Goal: Task Accomplishment & Management: Use online tool/utility

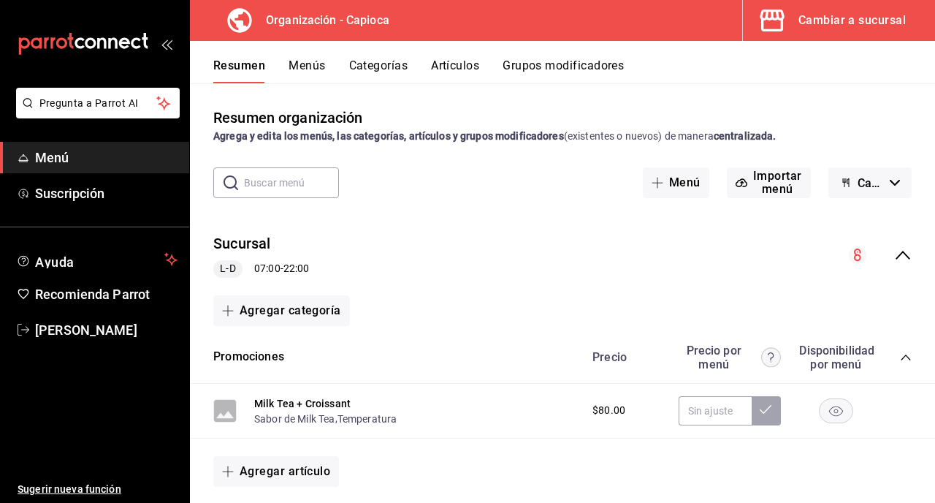
click at [457, 57] on div "Resumen Menús Categorías Artículos Grupos modificadores" at bounding box center [562, 62] width 745 height 42
click at [533, 65] on button "Grupos modificadores" at bounding box center [563, 70] width 121 height 25
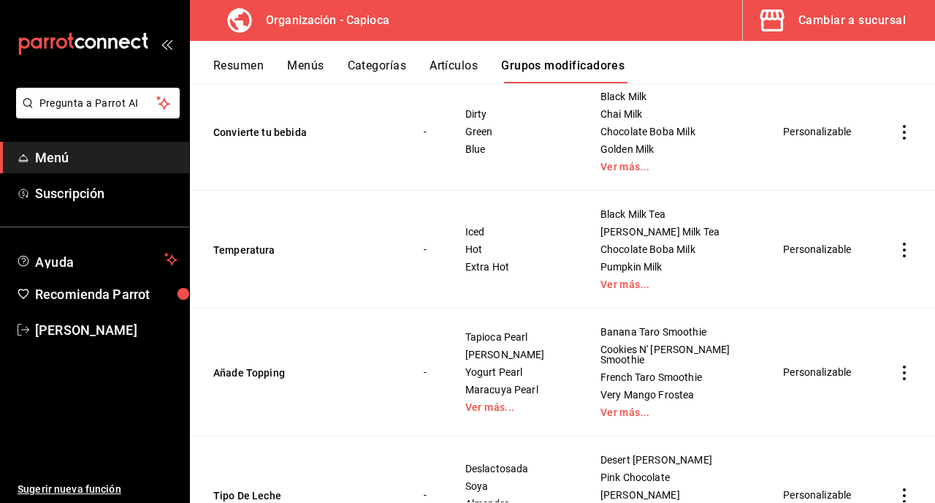
scroll to position [902, 0]
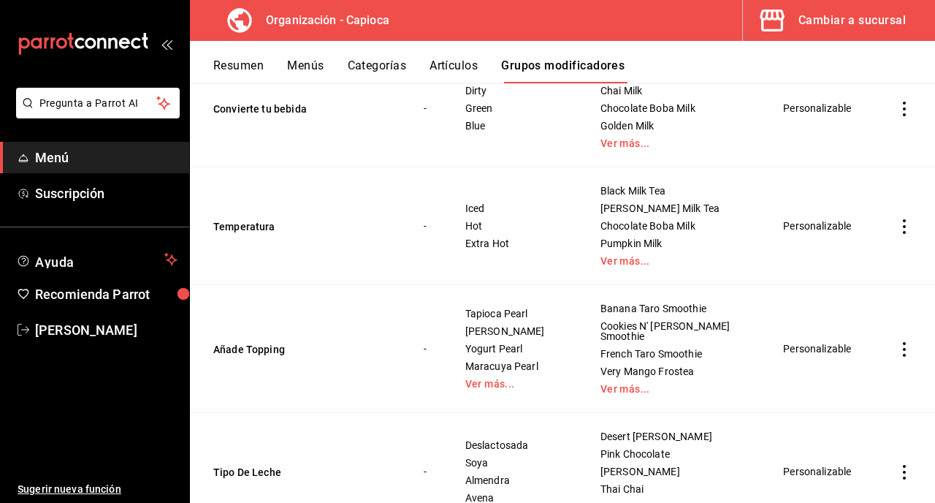
click at [908, 342] on icon "actions" at bounding box center [904, 349] width 15 height 15
click at [843, 330] on span "Editar" at bounding box center [861, 324] width 38 height 15
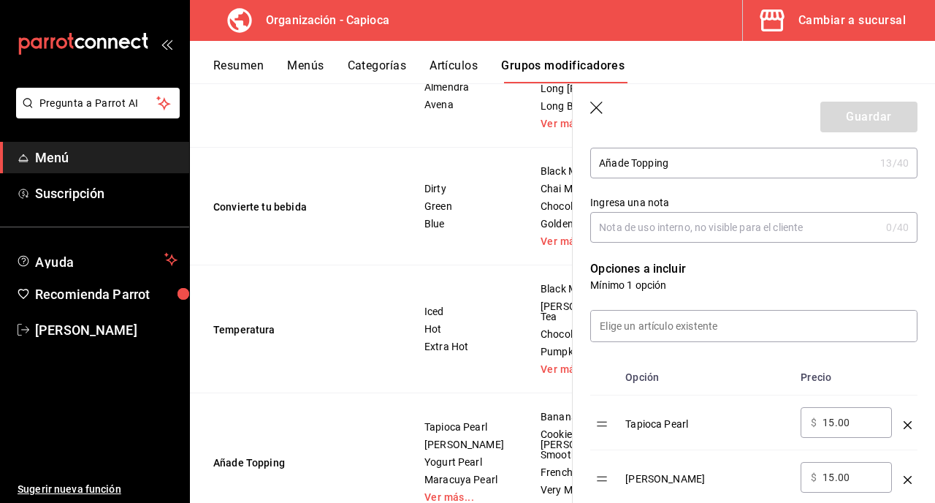
scroll to position [415, 0]
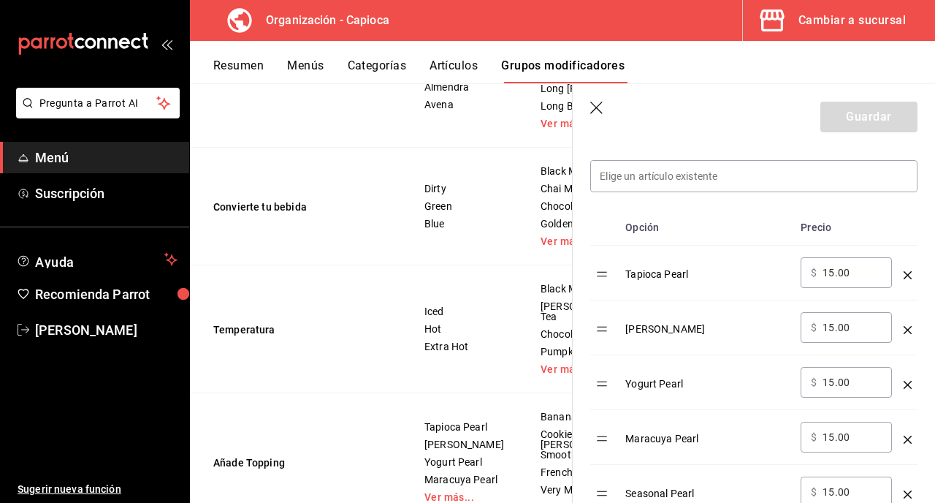
click at [911, 329] on icon "optionsTable" at bounding box center [908, 330] width 8 height 8
click at [860, 122] on button "Guardar" at bounding box center [869, 117] width 97 height 31
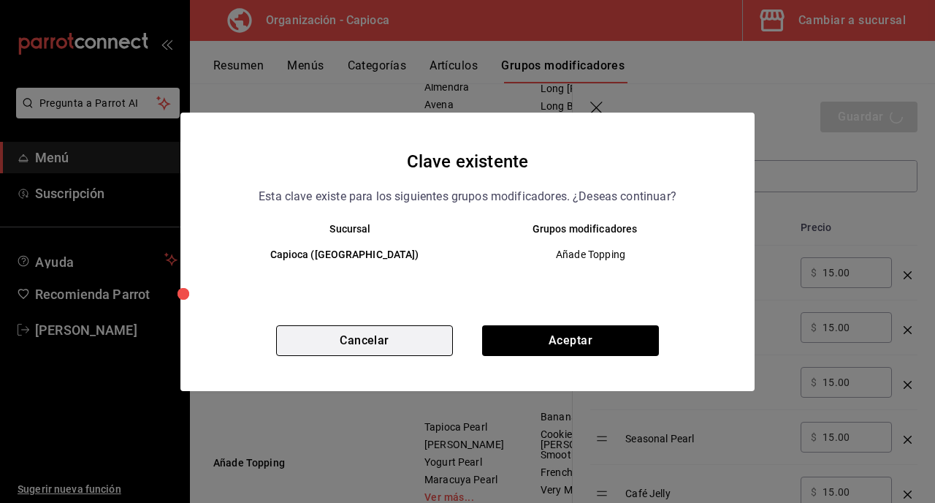
click at [388, 346] on button "Cancelar" at bounding box center [364, 340] width 177 height 31
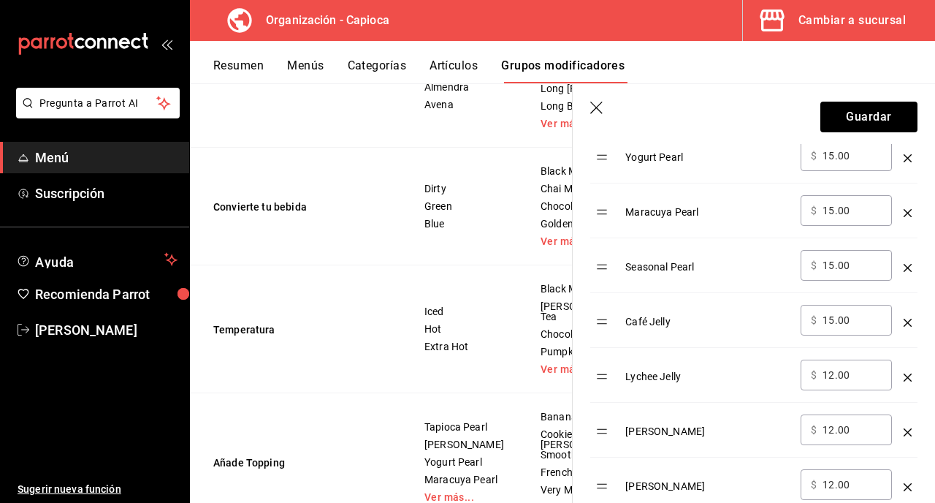
scroll to position [585, 0]
click at [911, 323] on icon "optionsTable" at bounding box center [908, 324] width 8 height 8
click at [847, 121] on button "Guardar" at bounding box center [869, 117] width 97 height 31
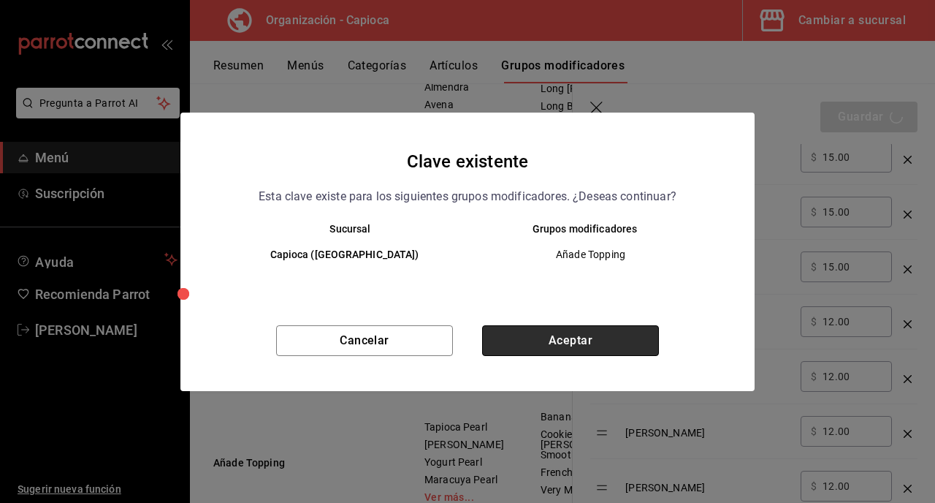
click at [515, 342] on button "Aceptar" at bounding box center [570, 340] width 177 height 31
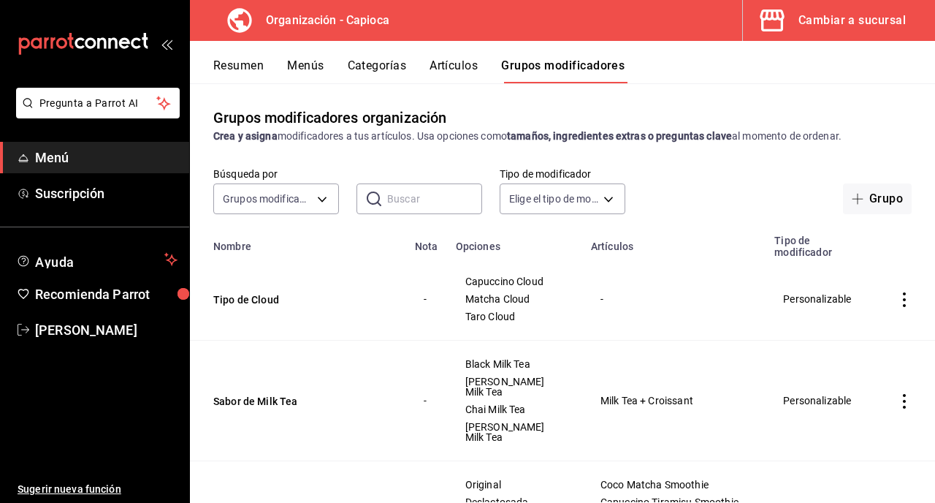
click at [295, 66] on button "Menús" at bounding box center [305, 70] width 37 height 25
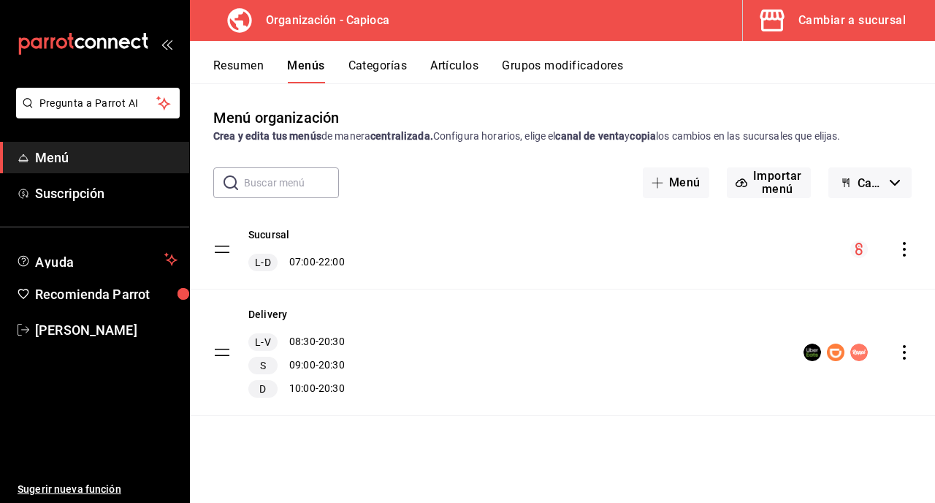
click at [902, 248] on icon "actions" at bounding box center [904, 249] width 15 height 15
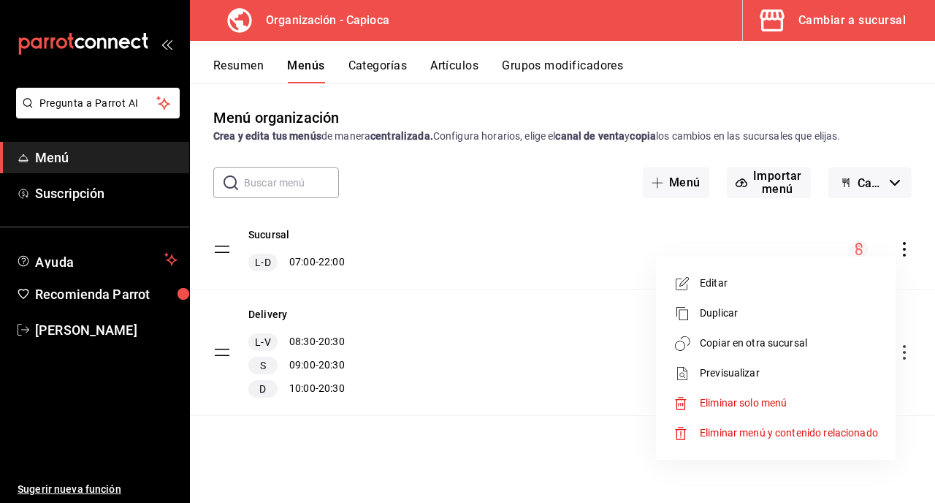
click at [764, 340] on span "Copiar en otra sucursal" at bounding box center [789, 342] width 178 height 15
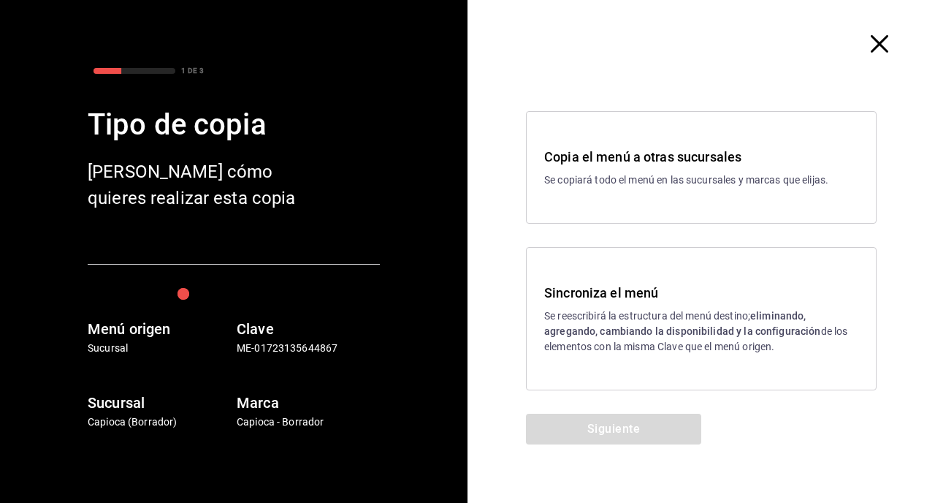
click at [625, 300] on h3 "Sincroniza el menú" at bounding box center [701, 293] width 314 height 20
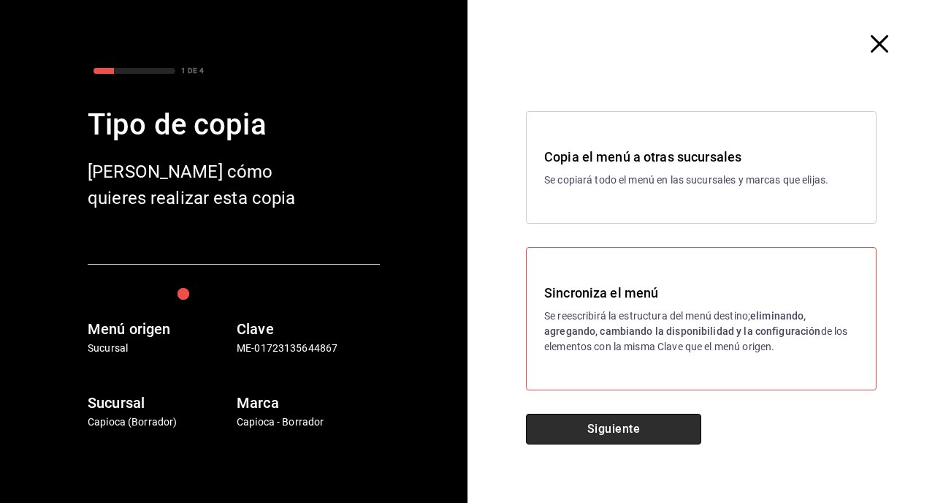
click at [632, 427] on button "Siguiente" at bounding box center [613, 429] width 175 height 31
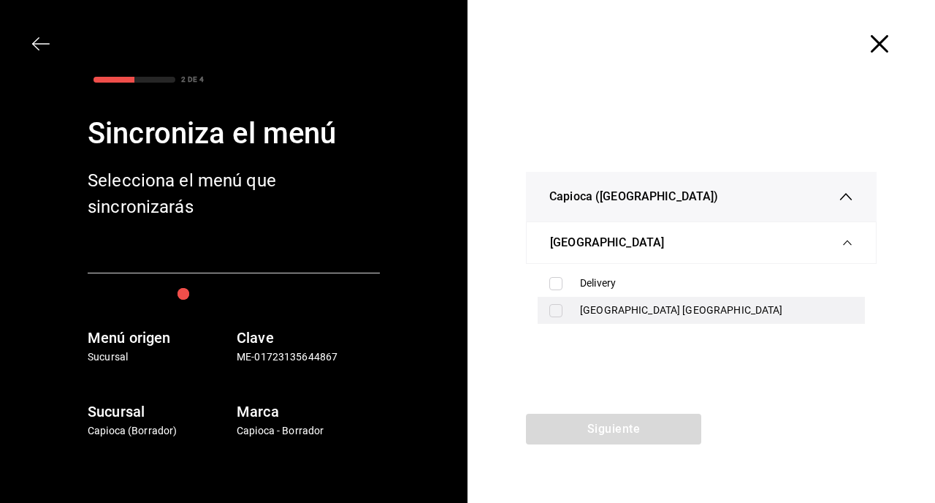
click at [560, 316] on input "checkbox" at bounding box center [556, 310] width 13 height 13
checkbox input "true"
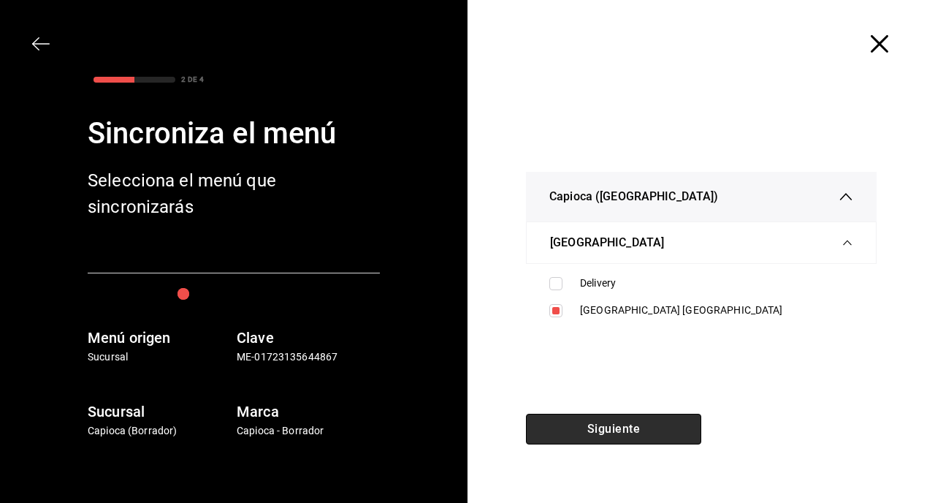
click at [614, 430] on button "Siguiente" at bounding box center [613, 429] width 175 height 31
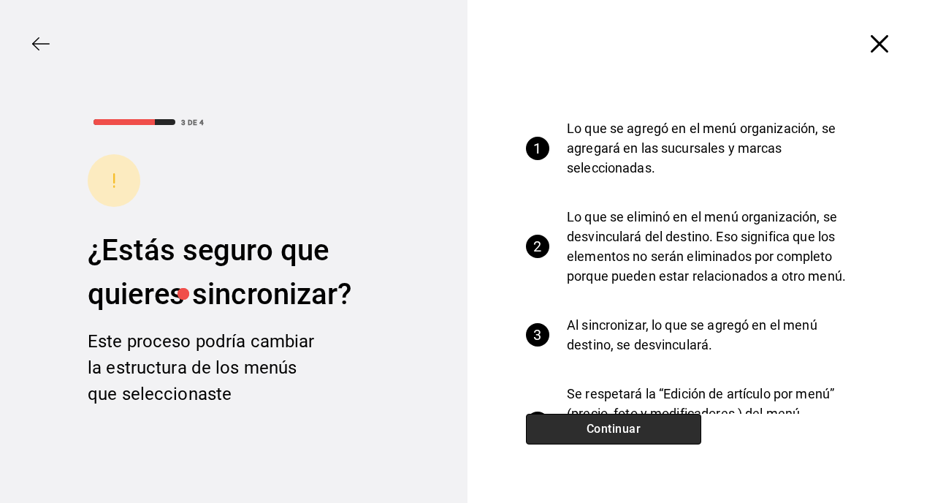
click at [614, 430] on button "Continuar" at bounding box center [613, 429] width 175 height 31
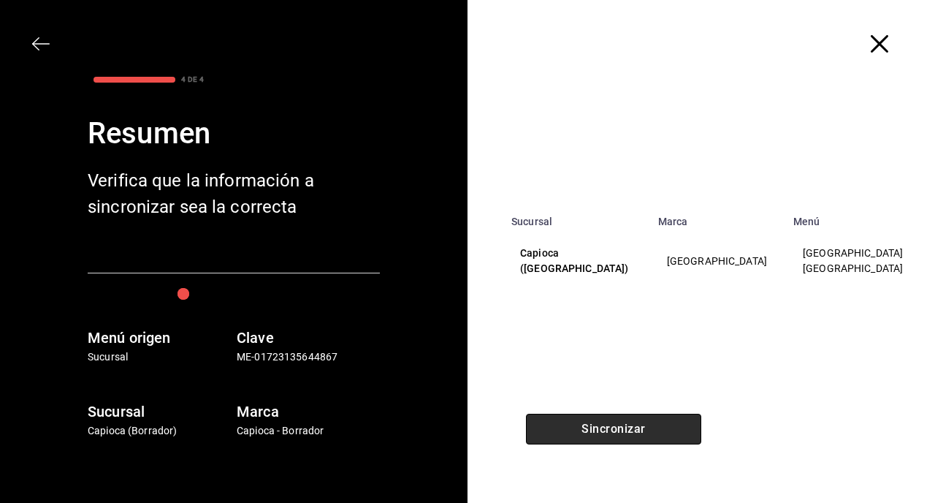
click at [614, 430] on button "Sincronizar" at bounding box center [613, 429] width 175 height 31
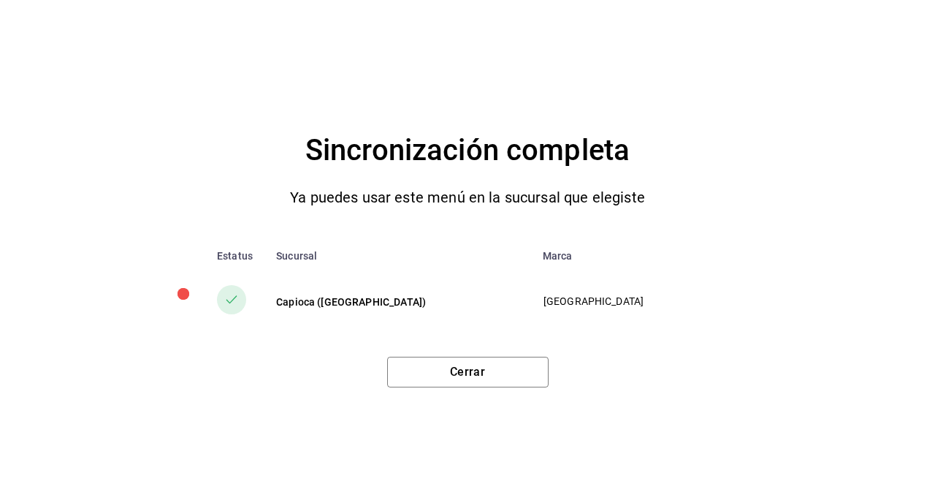
click at [545, 387] on div "Sincronización completa Ya puedes usar este menú en la sucursal que elegiste Es…" at bounding box center [467, 251] width 935 height 503
click at [512, 369] on button "Cerrar" at bounding box center [467, 372] width 161 height 31
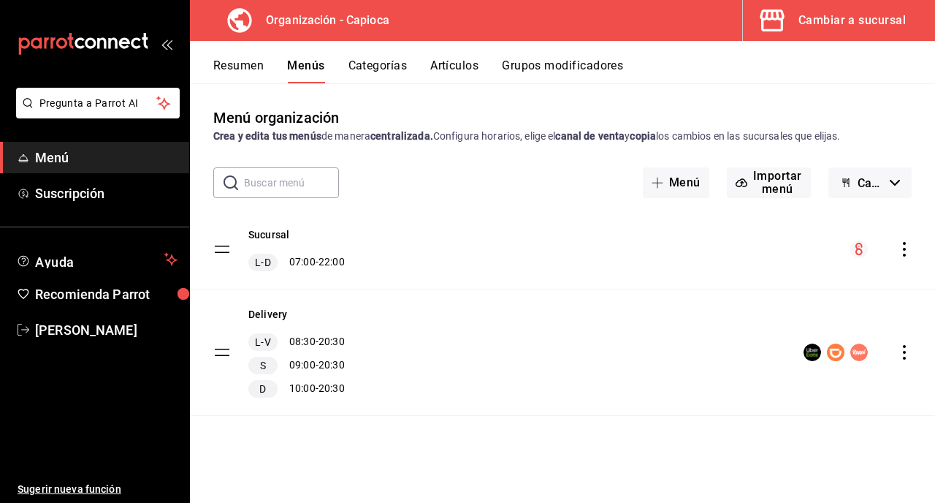
click at [816, 18] on div "Cambiar a sucursal" at bounding box center [852, 20] width 107 height 20
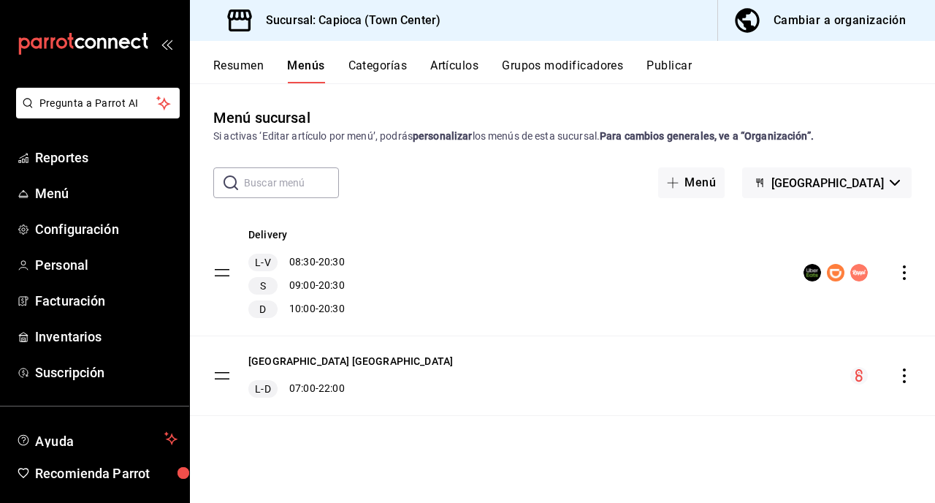
click at [679, 63] on button "Publicar" at bounding box center [669, 70] width 45 height 25
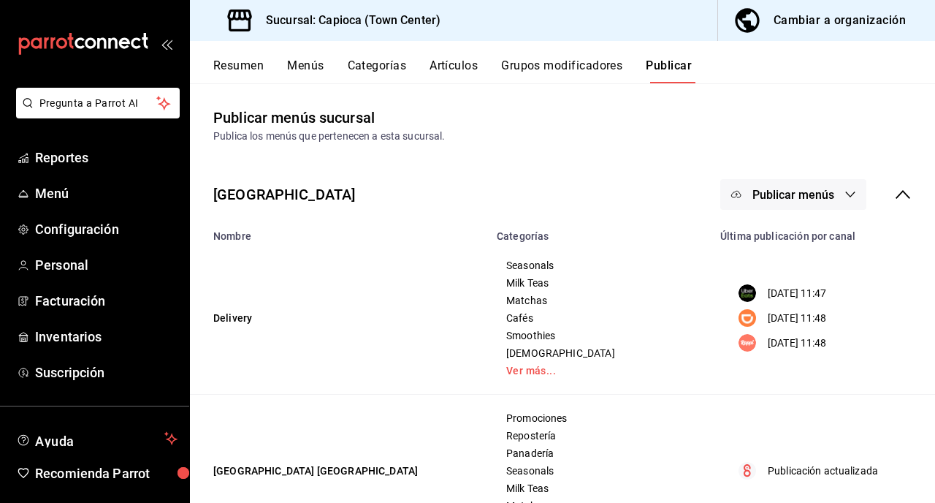
click at [909, 190] on icon at bounding box center [903, 195] width 18 height 18
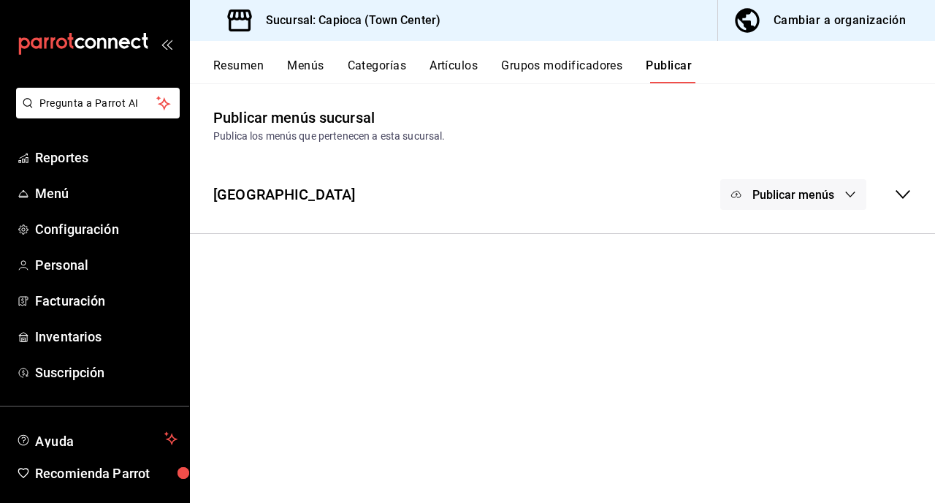
click at [905, 197] on icon at bounding box center [903, 195] width 18 height 18
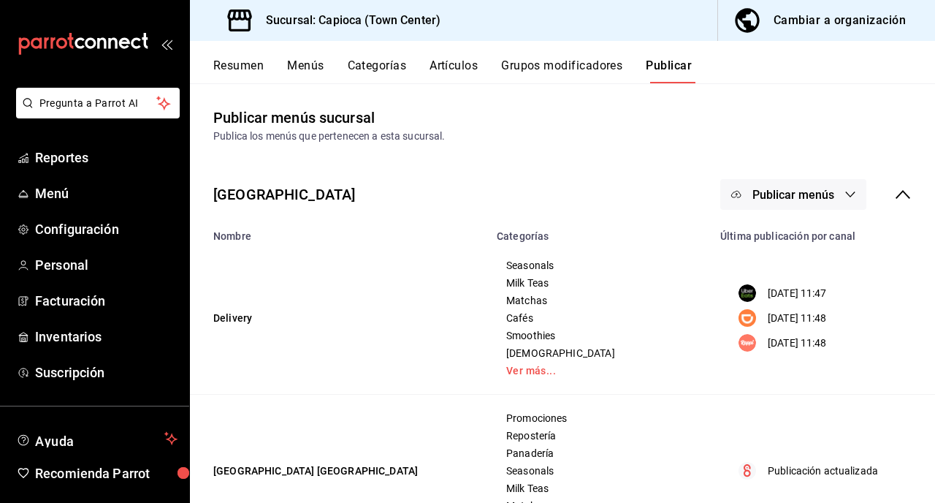
scroll to position [68, 0]
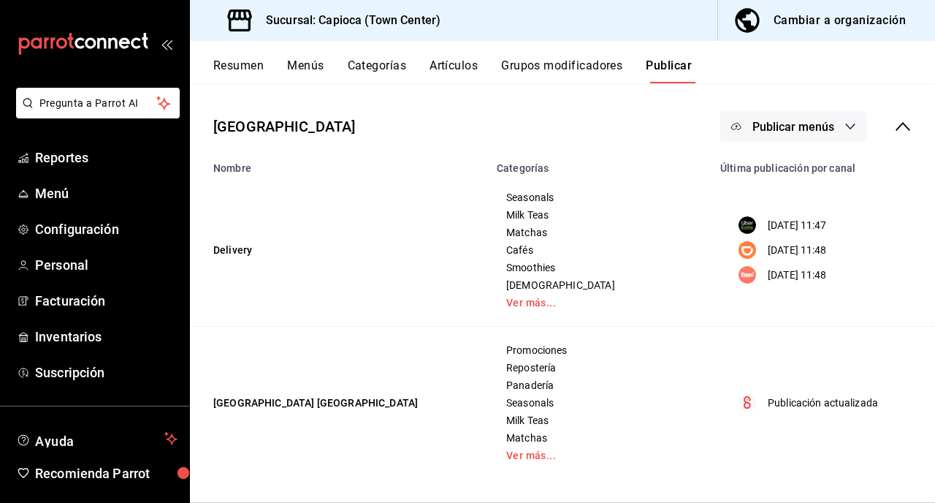
click at [849, 121] on icon "button" at bounding box center [851, 127] width 12 height 12
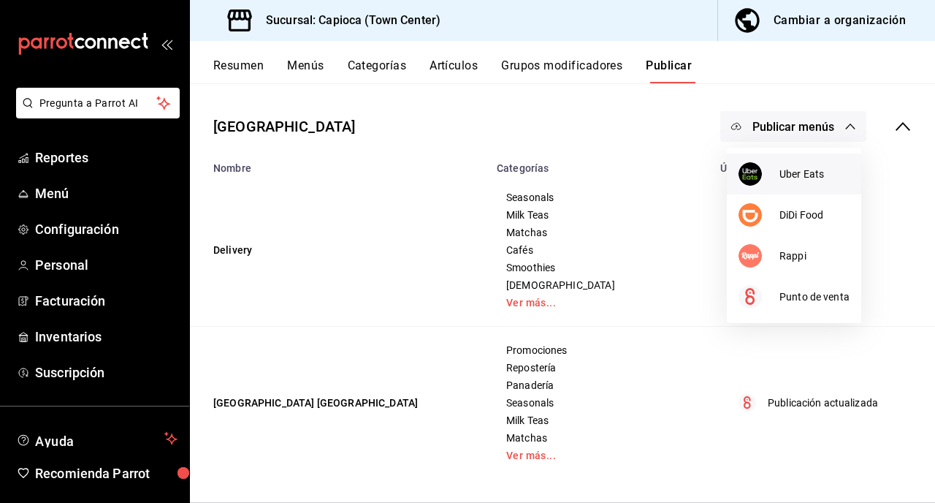
click at [799, 180] on span "Uber Eats" at bounding box center [815, 174] width 70 height 15
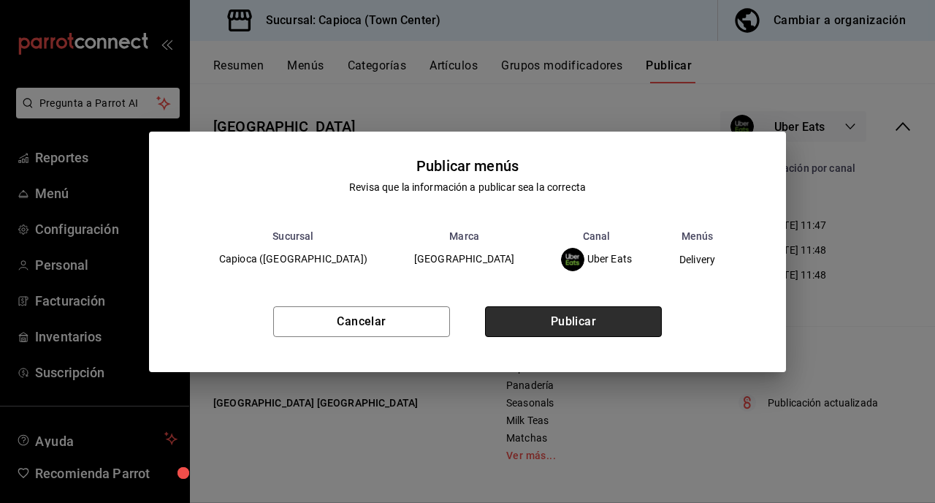
click at [614, 317] on button "Publicar" at bounding box center [573, 321] width 177 height 31
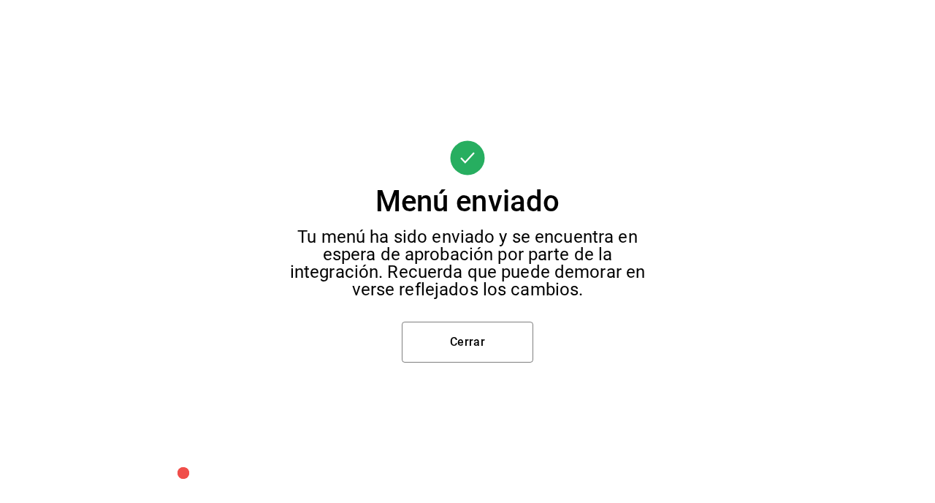
scroll to position [65, 0]
click at [506, 338] on button "Cerrar" at bounding box center [468, 342] width 132 height 41
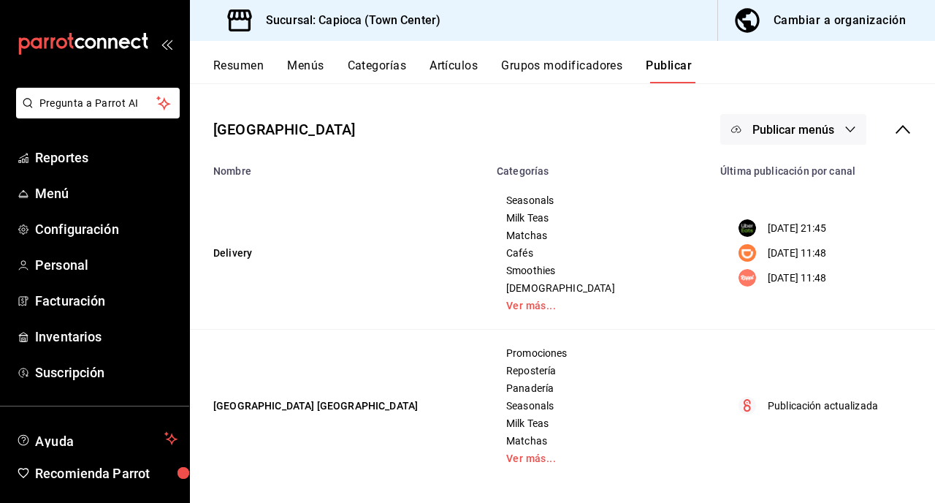
scroll to position [0, 0]
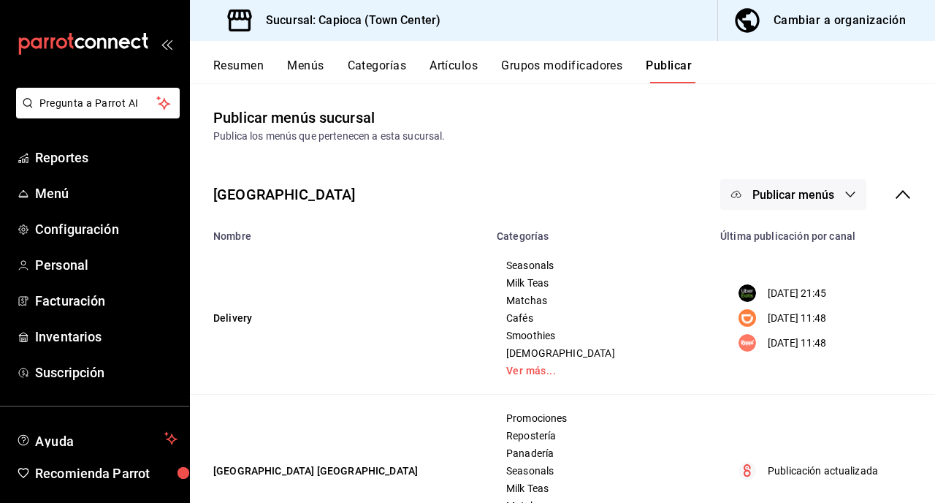
click at [827, 195] on span "Publicar menús" at bounding box center [794, 195] width 82 height 14
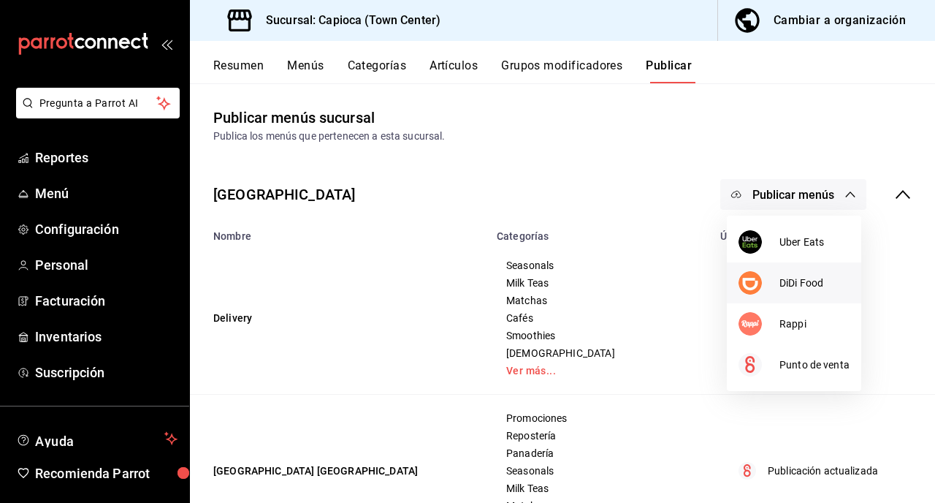
click at [810, 281] on span "DiDi Food" at bounding box center [815, 282] width 70 height 15
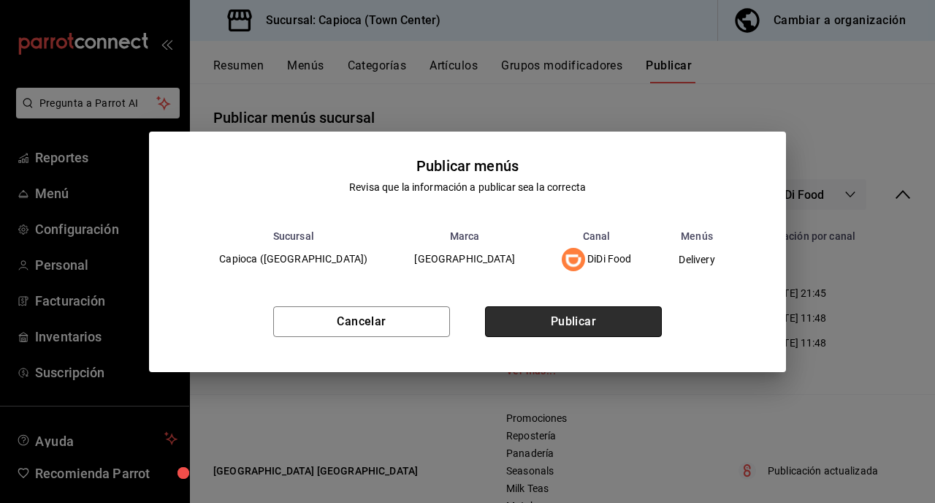
click at [587, 330] on button "Publicar" at bounding box center [573, 321] width 177 height 31
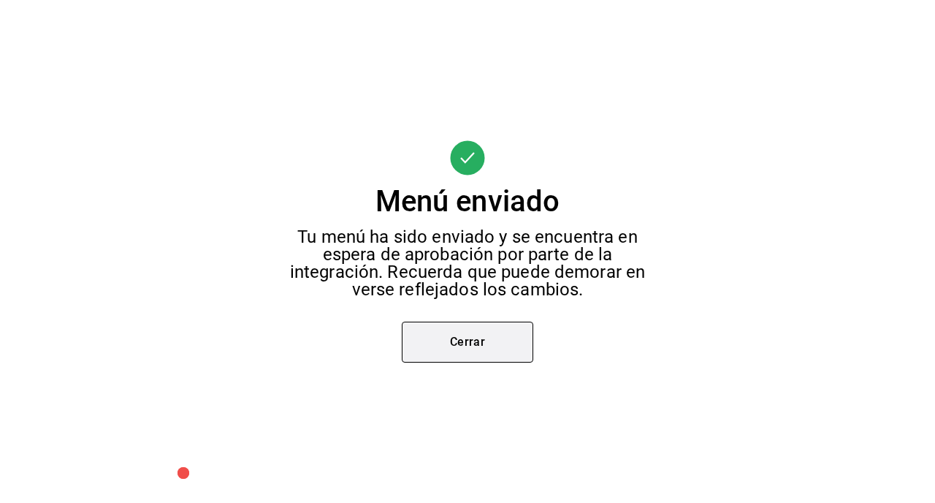
click at [506, 327] on button "Cerrar" at bounding box center [468, 342] width 132 height 41
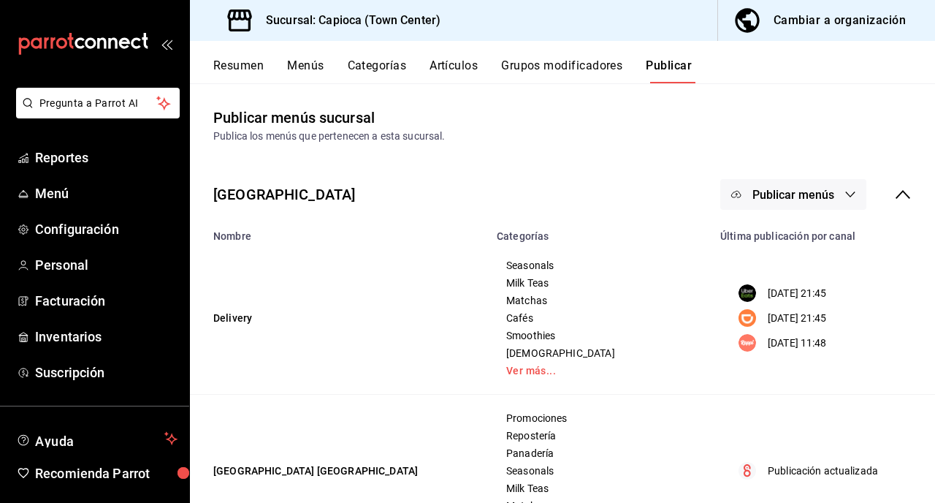
click at [803, 205] on button "Publicar menús" at bounding box center [794, 194] width 146 height 31
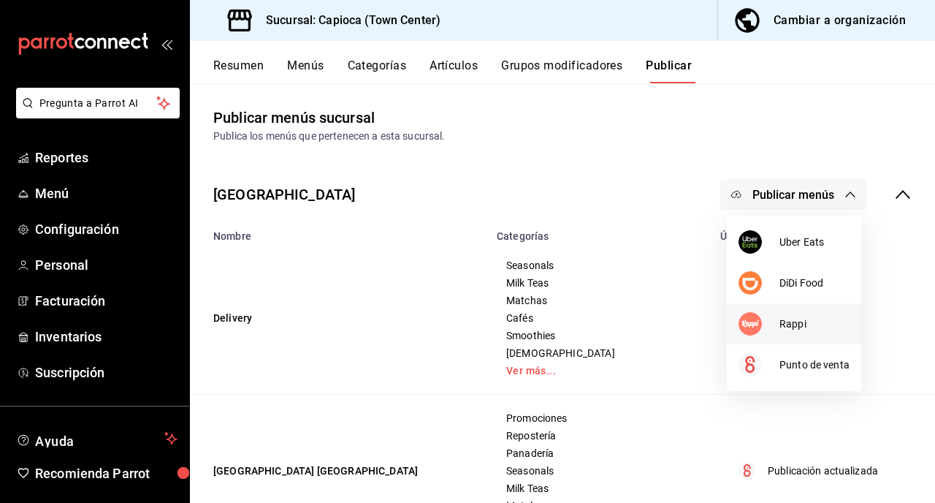
click at [798, 325] on span "Rappi" at bounding box center [815, 323] width 70 height 15
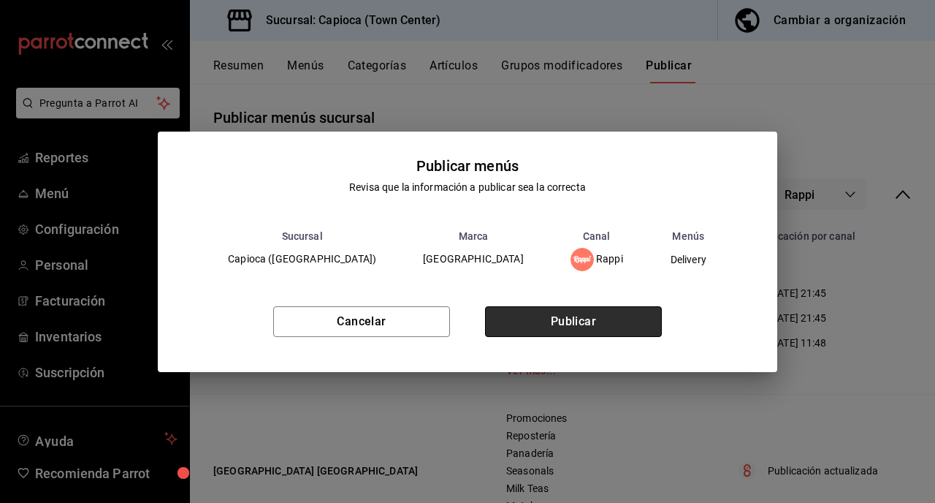
click at [563, 332] on button "Publicar" at bounding box center [573, 321] width 177 height 31
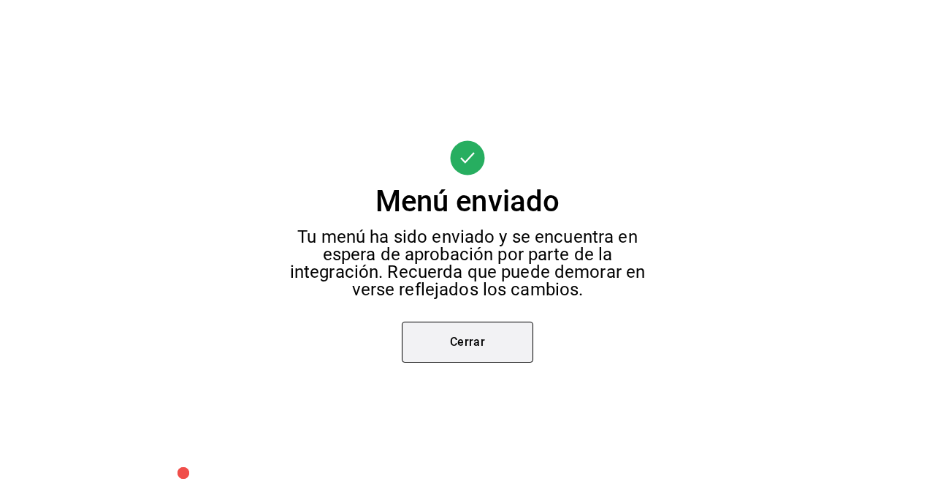
click at [512, 343] on button "Cerrar" at bounding box center [468, 342] width 132 height 41
